Goal: Task Accomplishment & Management: Use online tool/utility

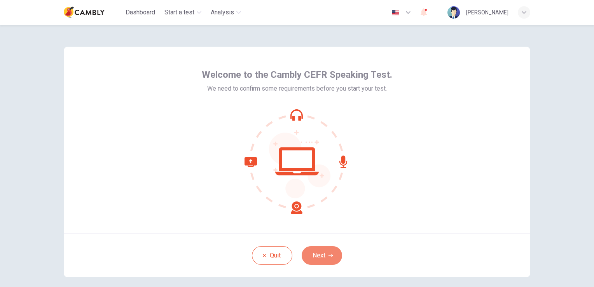
click at [331, 256] on button "Next" at bounding box center [322, 255] width 40 height 19
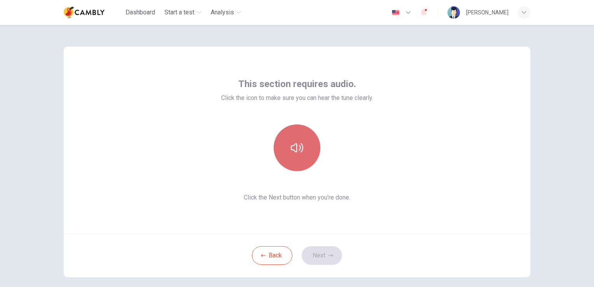
click at [294, 152] on icon "button" at bounding box center [297, 147] width 12 height 9
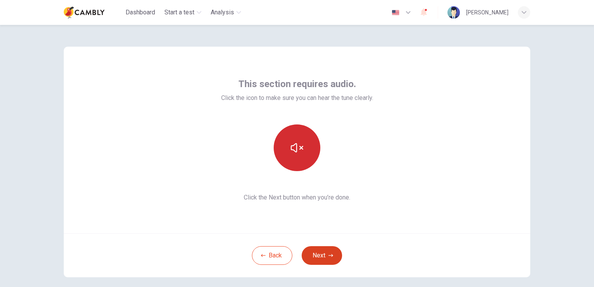
click at [320, 257] on button "Next" at bounding box center [322, 255] width 40 height 19
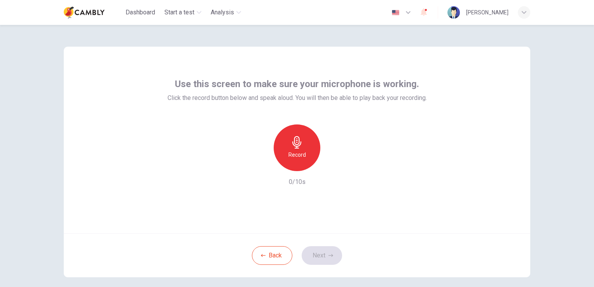
click at [295, 145] on icon "button" at bounding box center [297, 142] width 12 height 12
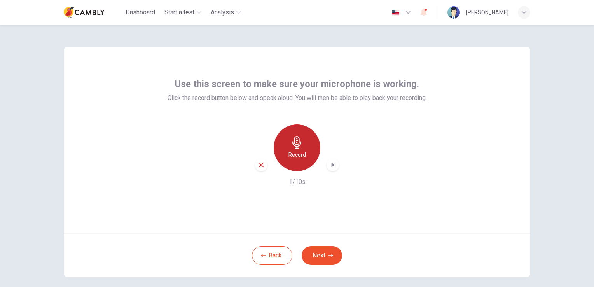
click at [292, 144] on icon "button" at bounding box center [297, 142] width 12 height 12
click at [298, 156] on h6 "Stop" at bounding box center [297, 154] width 12 height 9
click at [332, 164] on icon "button" at bounding box center [333, 165] width 3 height 5
click at [332, 165] on icon "button" at bounding box center [333, 165] width 3 height 5
click at [294, 145] on icon "button" at bounding box center [297, 142] width 12 height 12
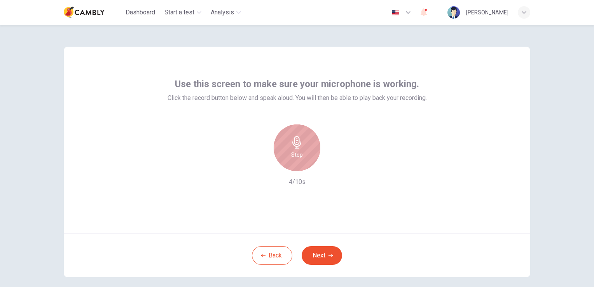
click at [299, 155] on h6 "Stop" at bounding box center [297, 154] width 12 height 9
click at [332, 164] on icon "button" at bounding box center [333, 165] width 3 height 5
click at [332, 166] on icon "button" at bounding box center [333, 165] width 3 height 5
click at [295, 146] on icon "button" at bounding box center [296, 142] width 9 height 12
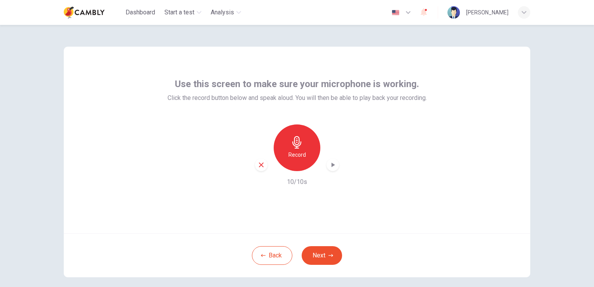
click at [332, 163] on icon "button" at bounding box center [333, 165] width 8 height 8
click at [334, 163] on icon "button" at bounding box center [333, 165] width 8 height 8
click at [331, 166] on icon "button" at bounding box center [333, 165] width 8 height 8
click at [290, 155] on h6 "Record" at bounding box center [297, 154] width 17 height 9
click at [327, 168] on div "button" at bounding box center [333, 165] width 12 height 12
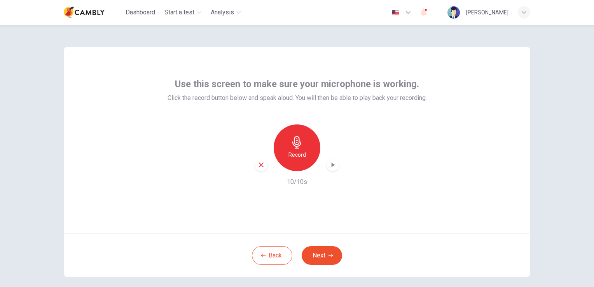
click at [260, 166] on icon "button" at bounding box center [261, 164] width 7 height 7
click at [304, 149] on div "Record" at bounding box center [297, 147] width 47 height 47
click at [332, 164] on icon "button" at bounding box center [333, 165] width 8 height 8
click at [320, 257] on button "Next" at bounding box center [322, 255] width 40 height 19
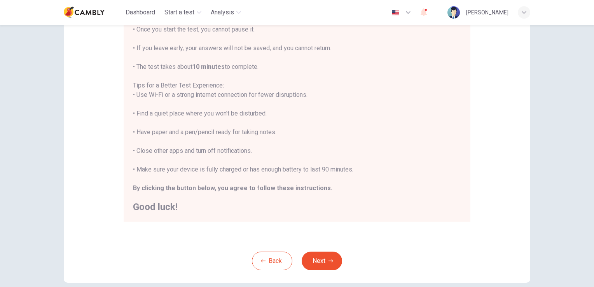
scroll to position [117, 0]
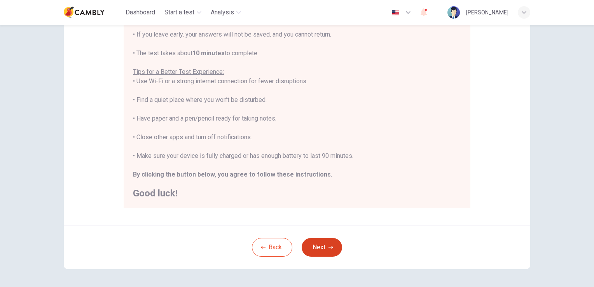
click at [322, 247] on button "Next" at bounding box center [322, 247] width 40 height 19
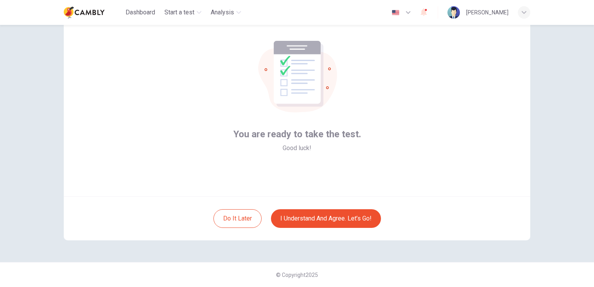
scroll to position [37, 0]
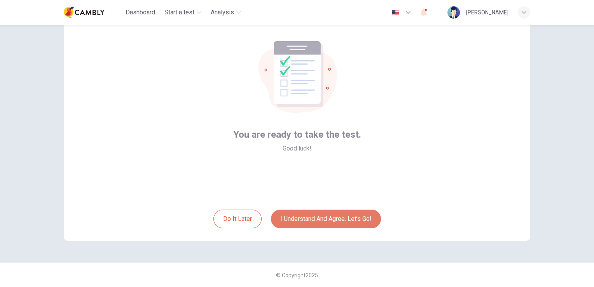
click at [358, 219] on button "I understand and agree. Let’s go!" at bounding box center [326, 219] width 110 height 19
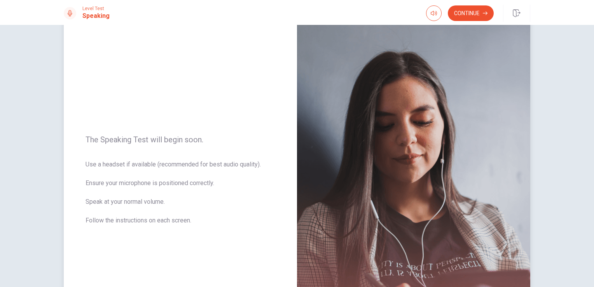
scroll to position [39, 0]
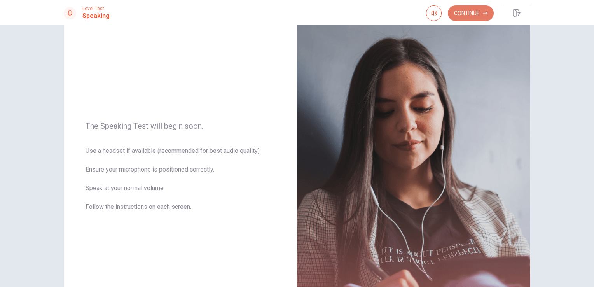
click at [474, 12] on button "Continue" at bounding box center [471, 13] width 46 height 16
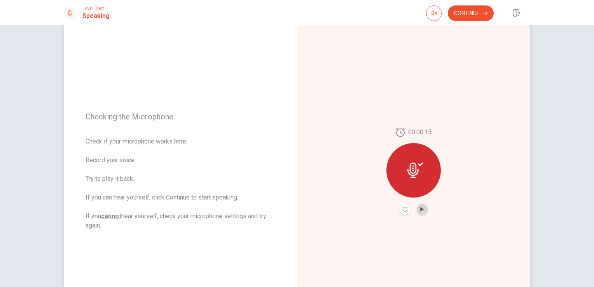
click at [423, 211] on button "Play Audio" at bounding box center [422, 209] width 11 height 11
click at [472, 13] on button "Continue" at bounding box center [471, 13] width 46 height 16
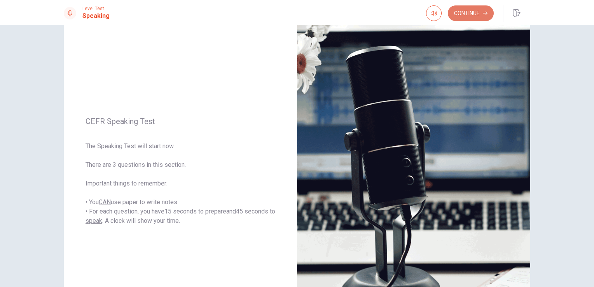
click at [468, 13] on button "Continue" at bounding box center [471, 13] width 46 height 16
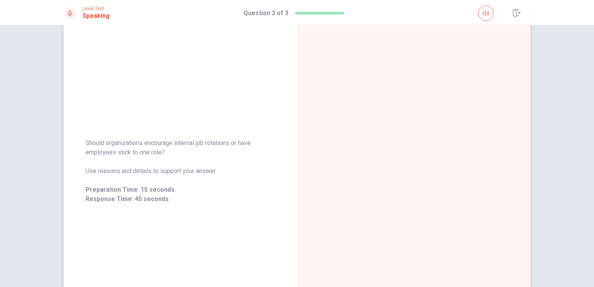
drag, startPoint x: 84, startPoint y: 142, endPoint x: 161, endPoint y: 156, distance: 77.9
click at [161, 156] on span "Should organizations encourage internal job rotations or have employees stick t…" at bounding box center [181, 147] width 190 height 19
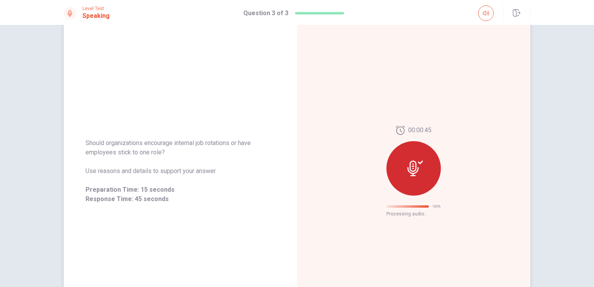
scroll to position [0, 0]
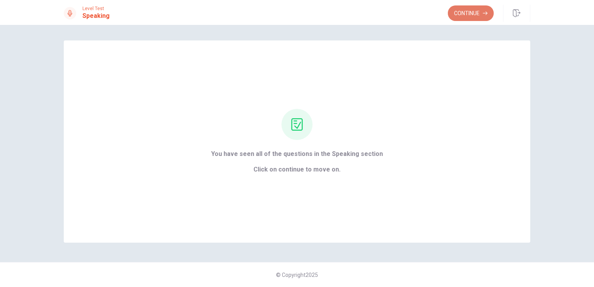
click at [462, 14] on button "Continue" at bounding box center [471, 13] width 46 height 16
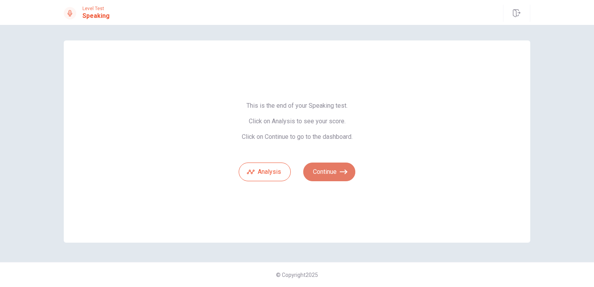
click at [334, 173] on button "Continue" at bounding box center [329, 172] width 52 height 19
